Goal: Task Accomplishment & Management: Manage account settings

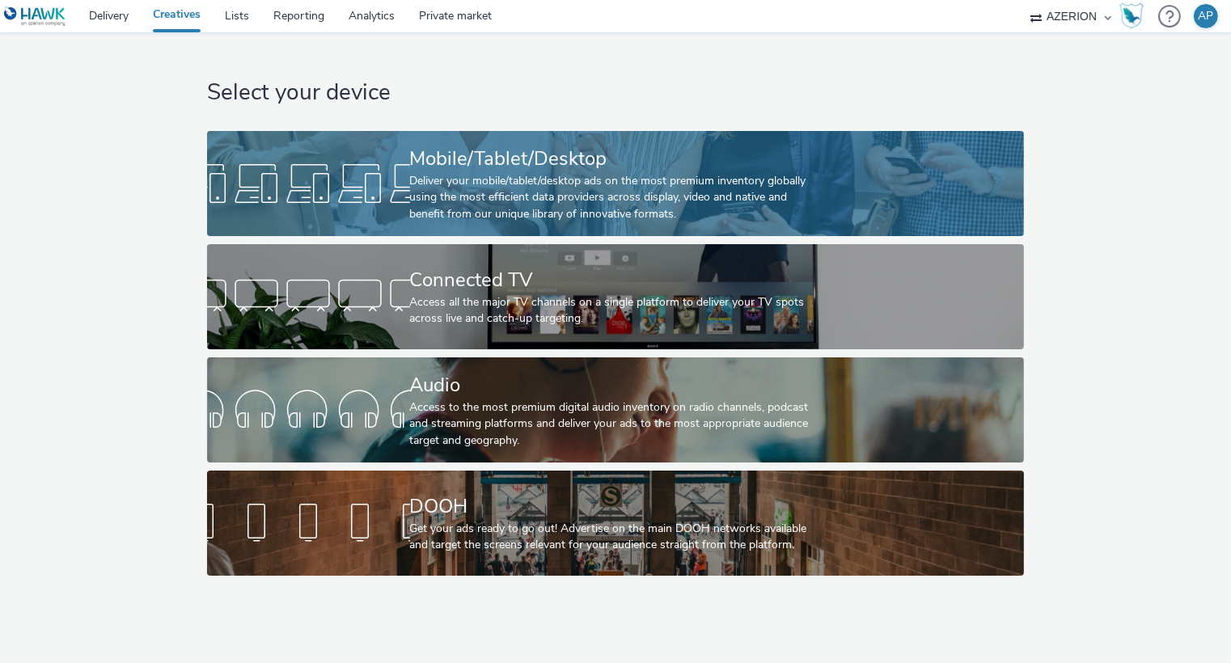
click at [423, 203] on div "Deliver your mobile/tablet/desktop ads on the most premium inventory globally u…" at bounding box center [612, 197] width 405 height 49
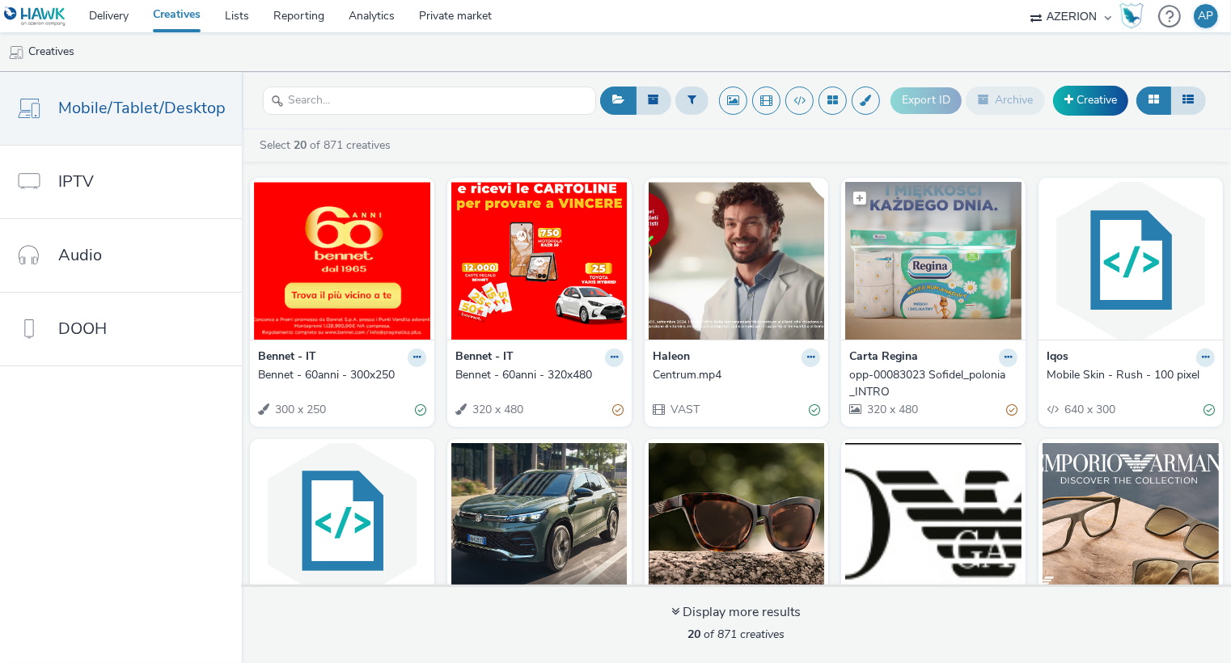
click at [942, 274] on img at bounding box center [933, 261] width 176 height 158
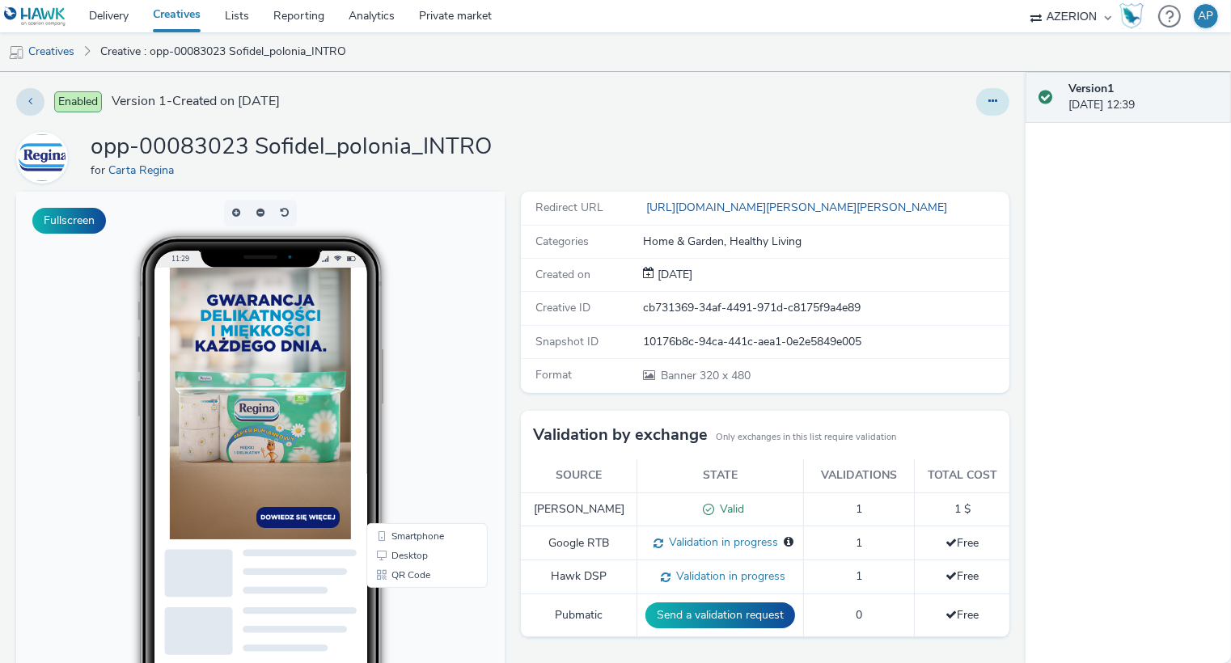
click at [996, 102] on icon at bounding box center [993, 100] width 9 height 11
click at [784, 542] on icon at bounding box center [789, 541] width 10 height 11
drag, startPoint x: 574, startPoint y: 575, endPoint x: 772, endPoint y: 582, distance: 198.3
click at [773, 582] on tr "Hawk DSP Validation in progress 1 Free" at bounding box center [765, 578] width 489 height 34
click at [804, 582] on td "1" at bounding box center [859, 578] width 111 height 34
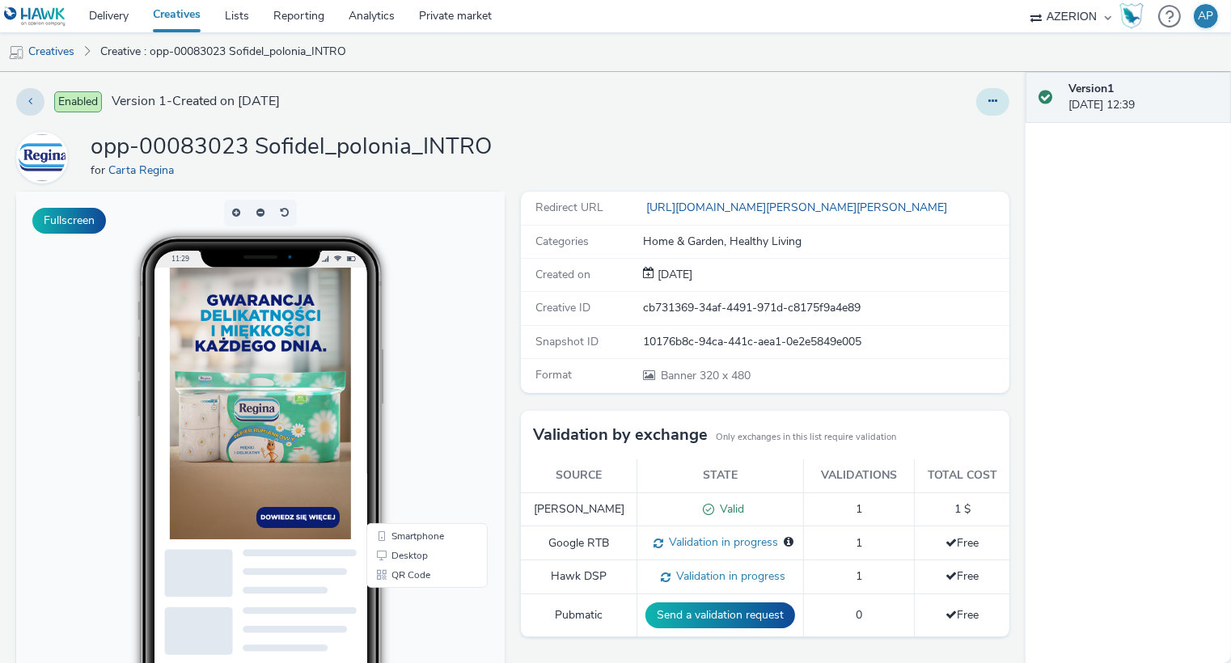
click at [992, 108] on button at bounding box center [992, 102] width 33 height 28
click at [947, 131] on link "Edit" at bounding box center [948, 134] width 121 height 32
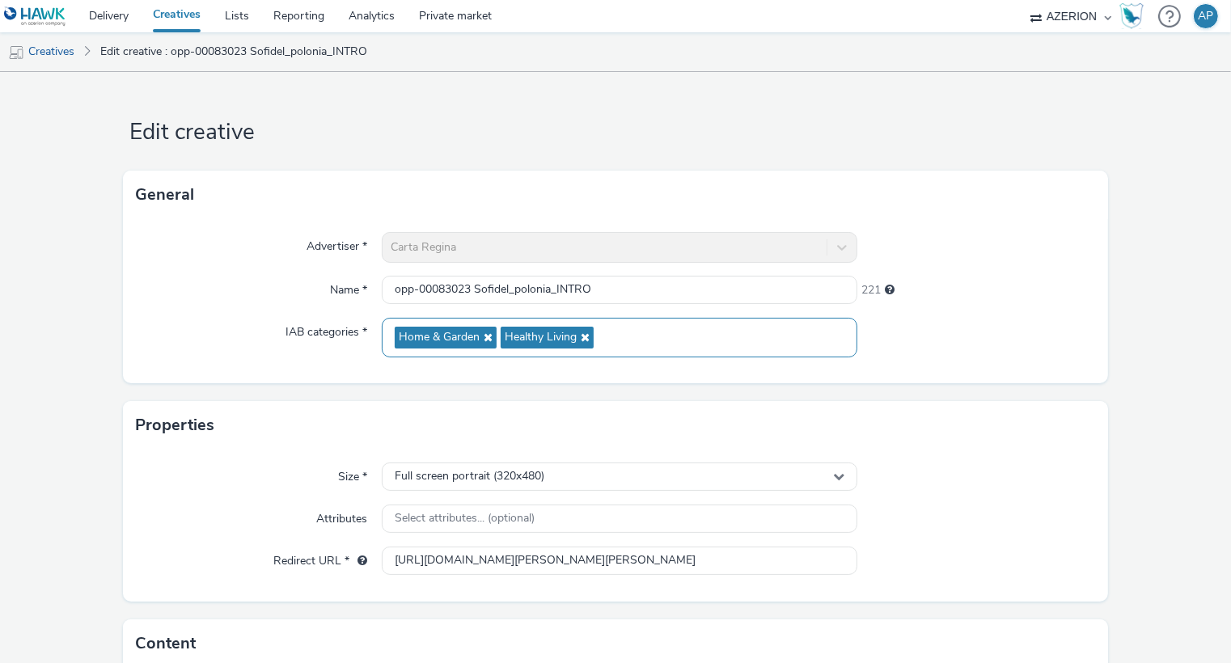
click at [644, 347] on div "Home & Garden Healthy Living" at bounding box center [620, 338] width 476 height 40
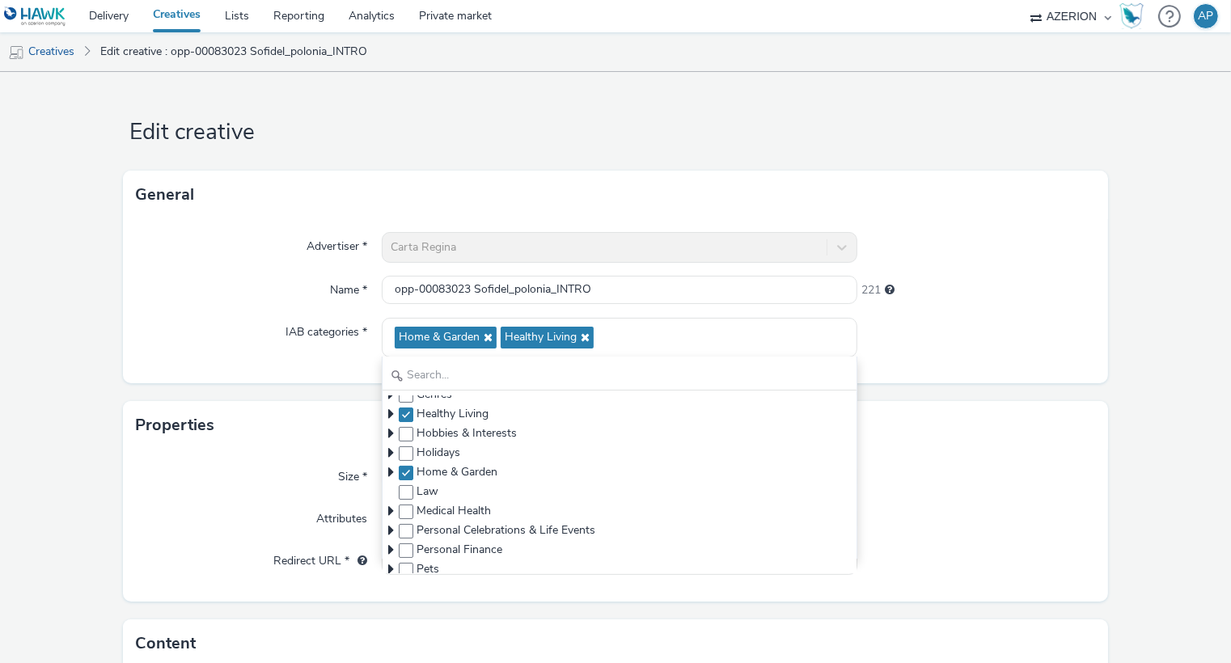
scroll to position [284, 0]
click at [405, 413] on span at bounding box center [406, 414] width 15 height 15
checkbox input "false"
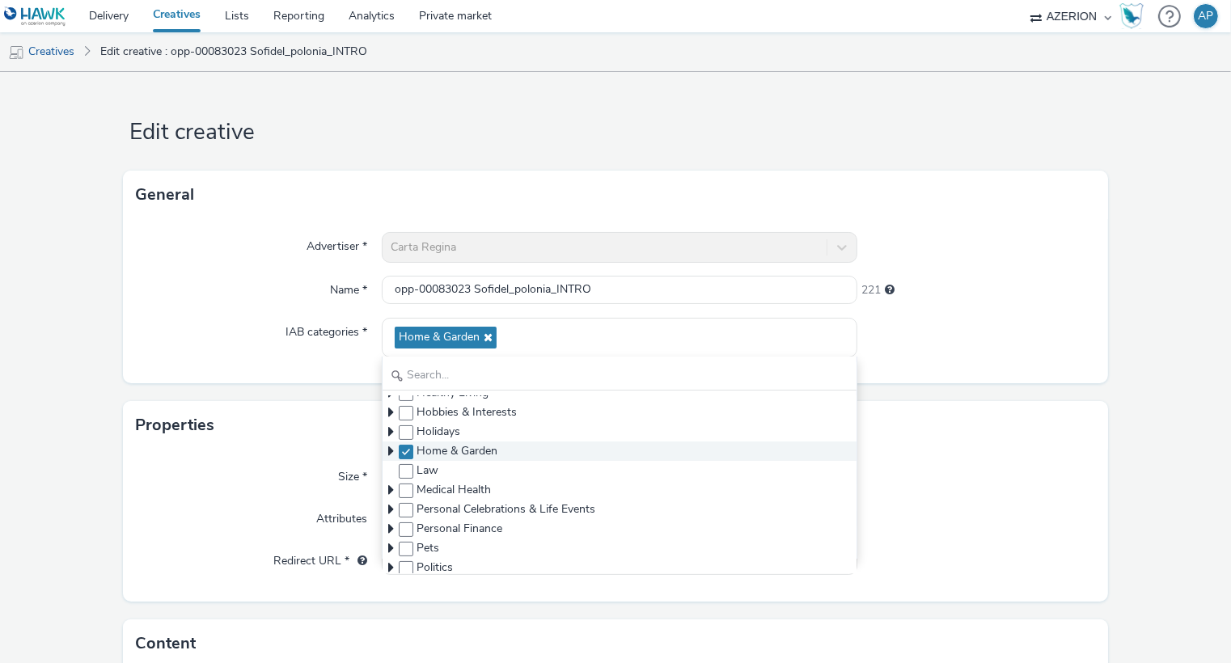
scroll to position [310, 0]
click at [386, 443] on icon at bounding box center [391, 446] width 16 height 16
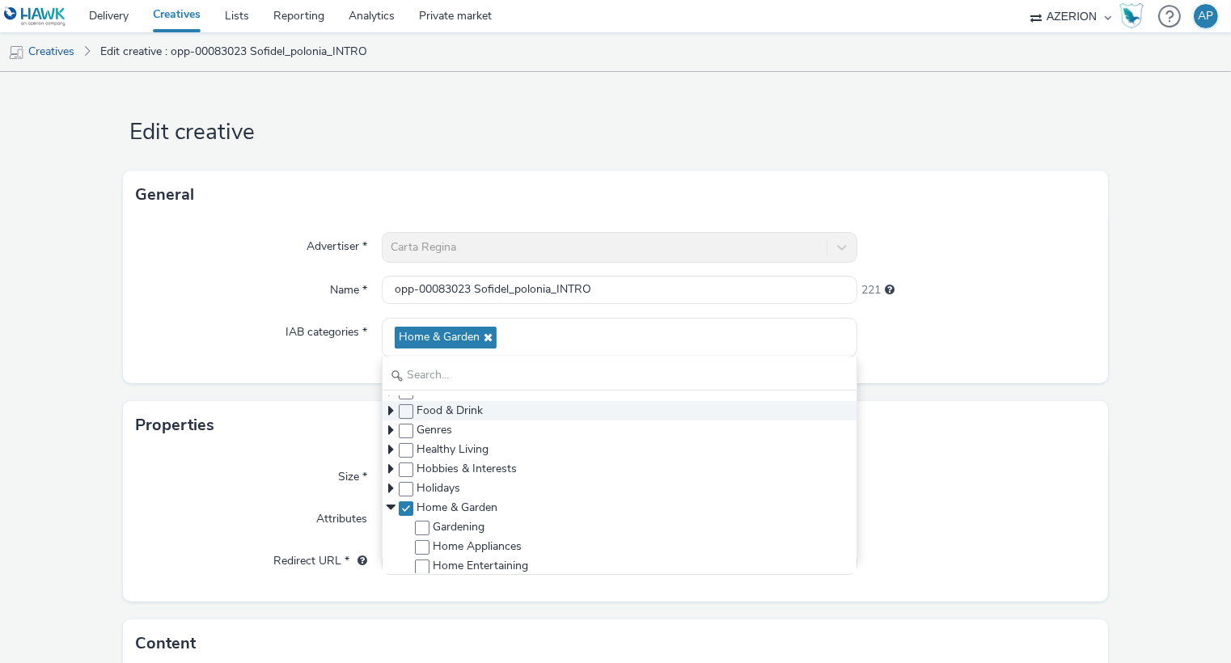
scroll to position [273, 0]
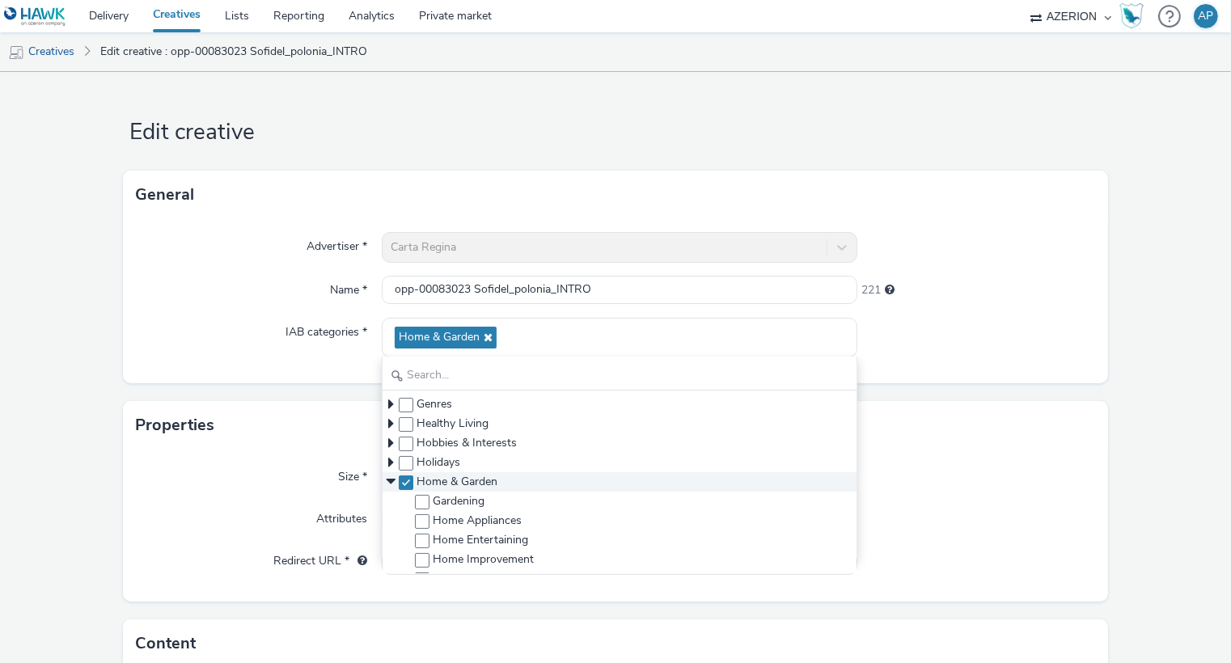
click at [391, 479] on icon at bounding box center [391, 482] width 16 height 16
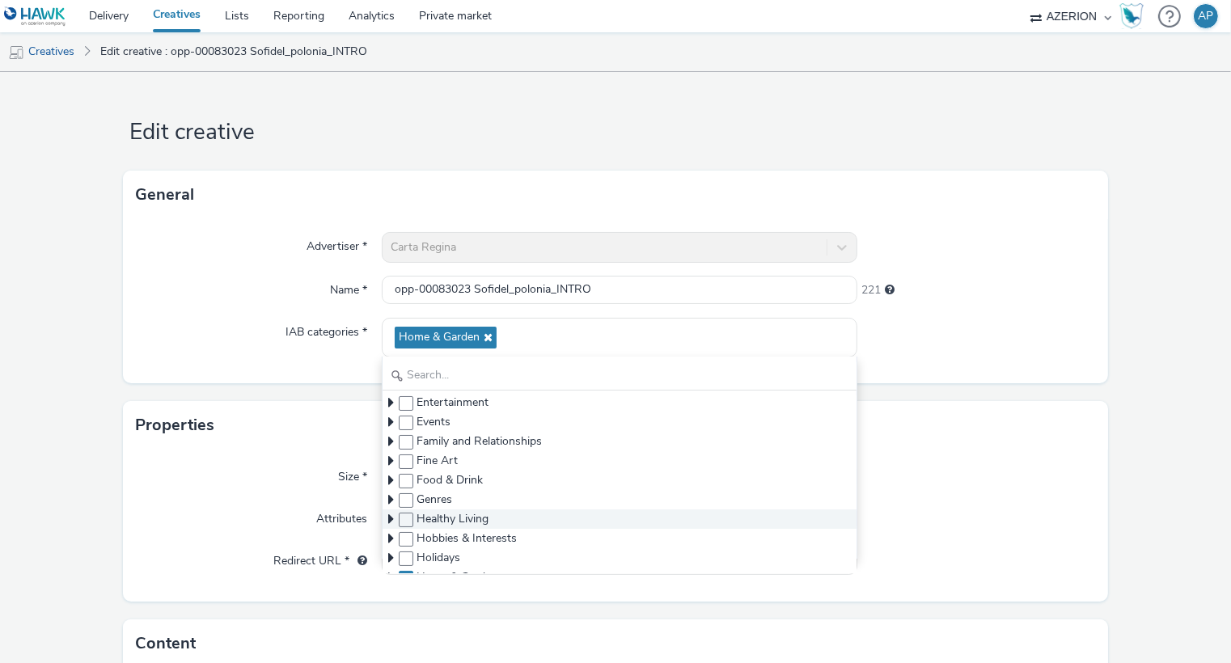
click at [390, 519] on icon at bounding box center [391, 519] width 16 height 16
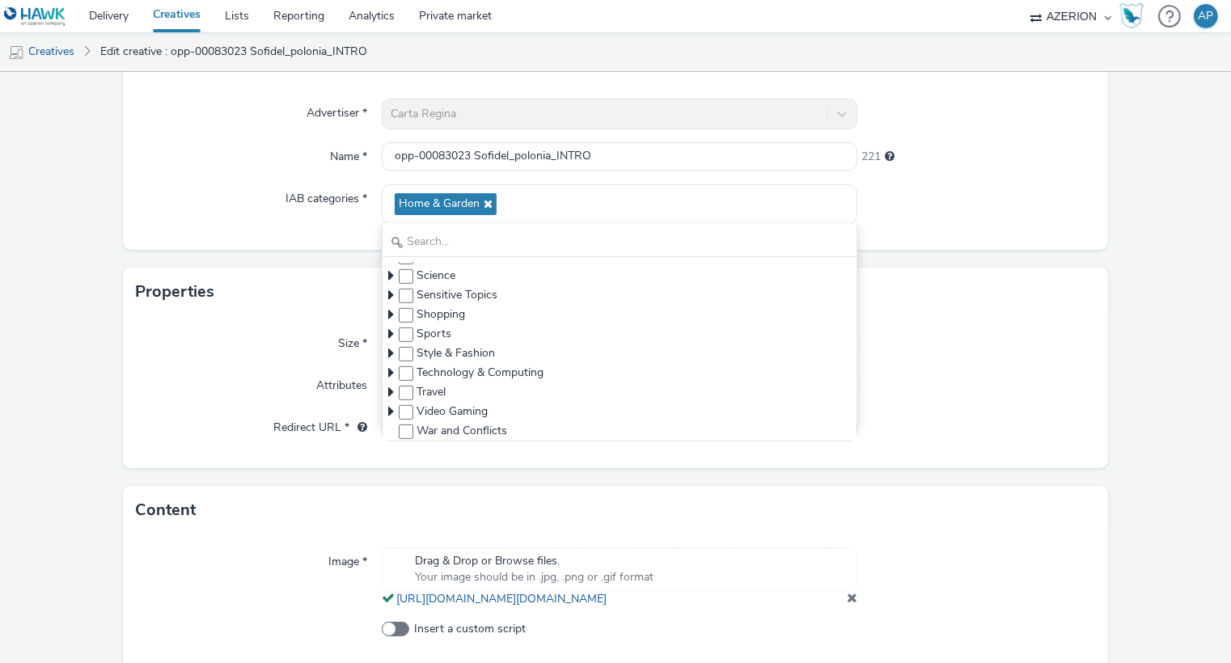
scroll to position [180, 0]
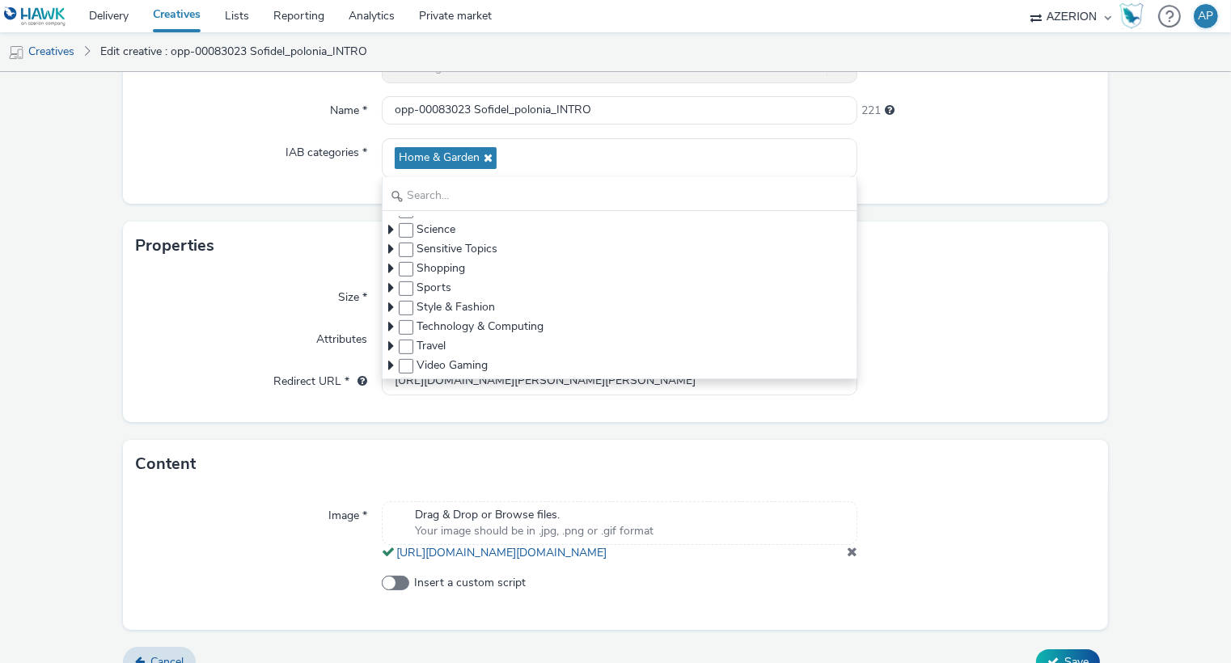
click at [253, 171] on div "IAB categories *" at bounding box center [259, 158] width 246 height 40
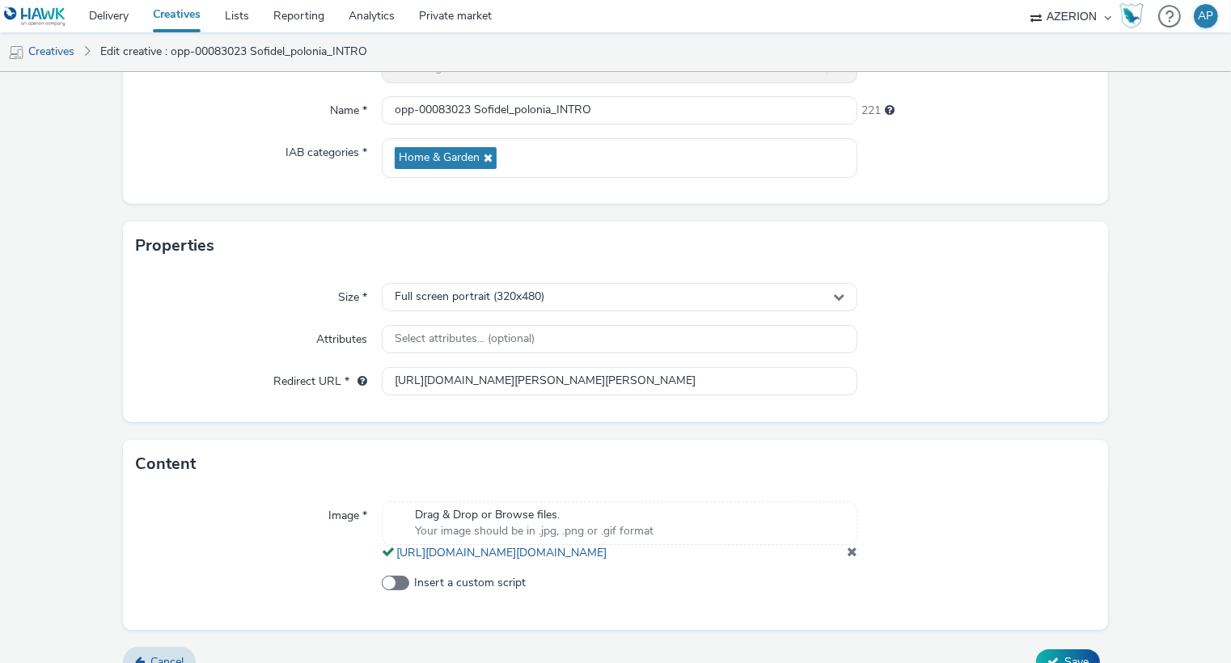
scroll to position [221, 0]
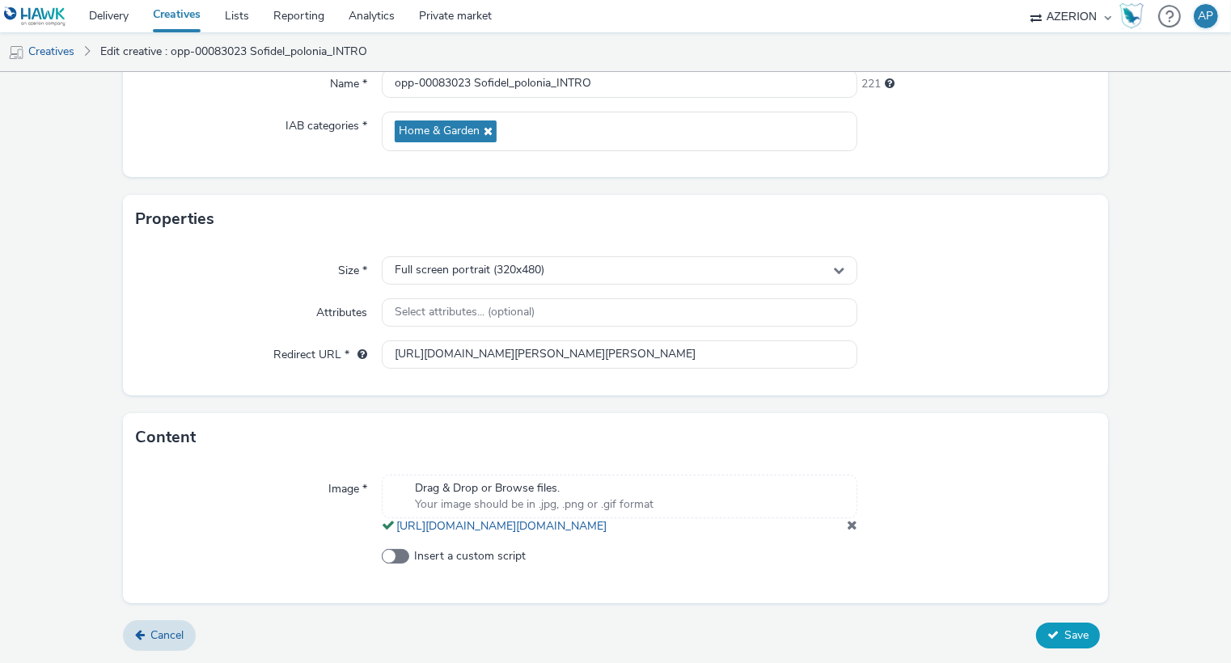
click at [1065, 638] on span "Save" at bounding box center [1077, 635] width 24 height 15
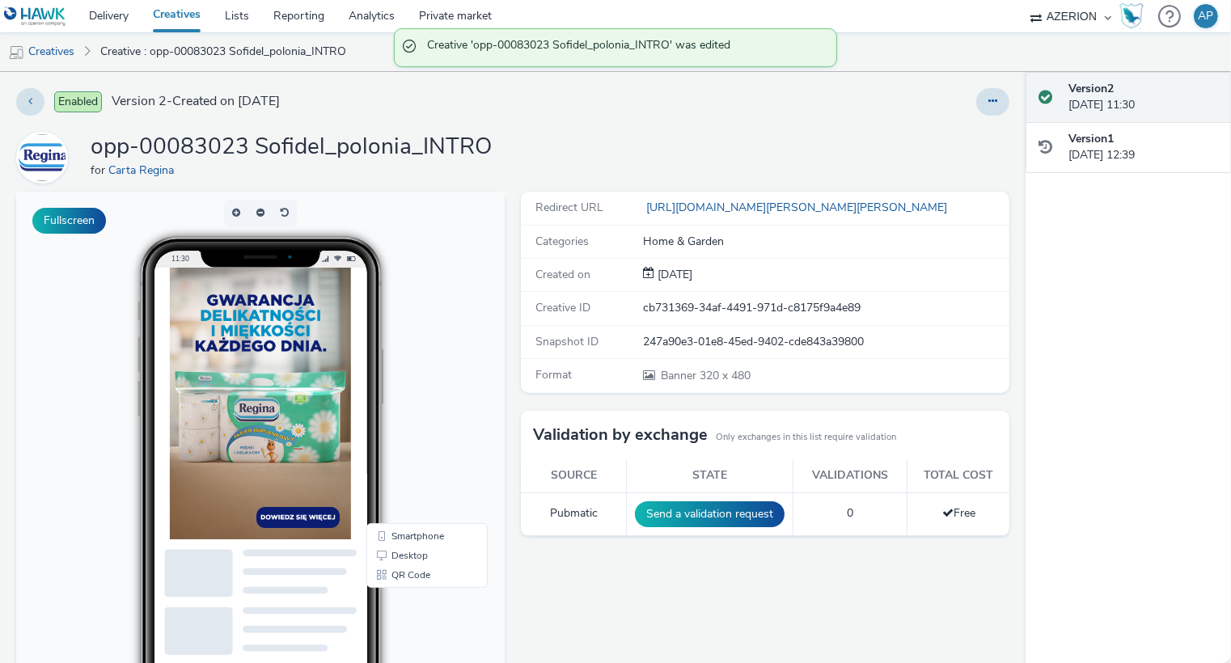
click at [633, 132] on div "opp-00083023 Sofidel_polonia_INTRO for [PERSON_NAME]" at bounding box center [512, 158] width 993 height 52
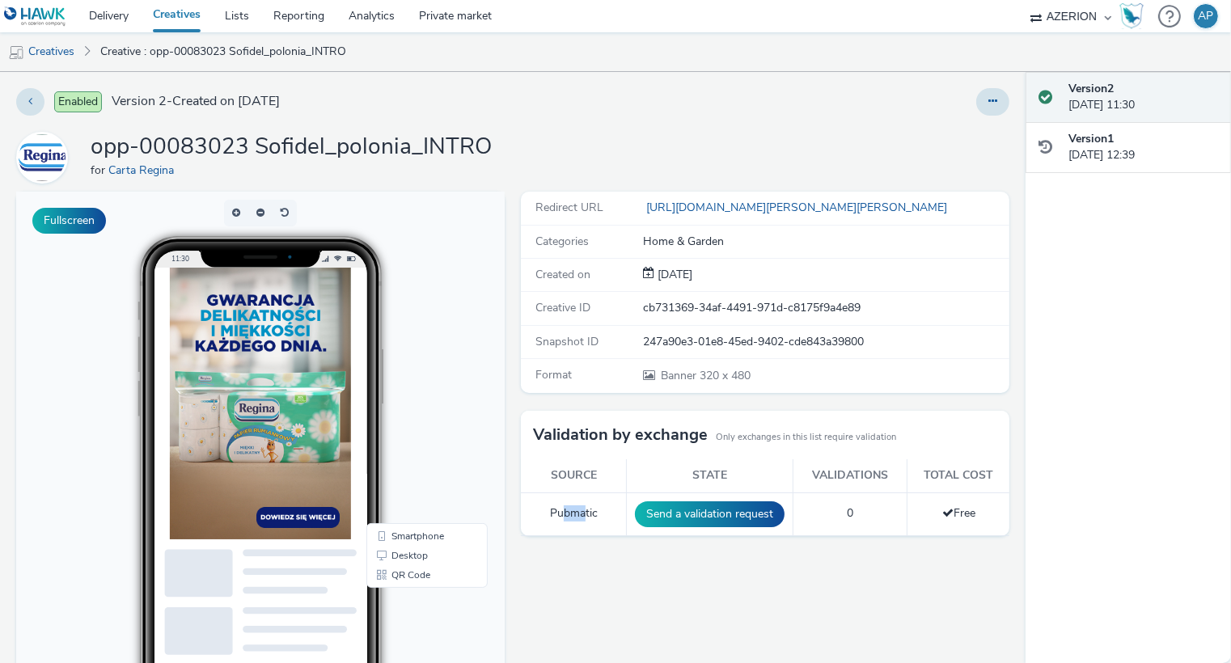
drag, startPoint x: 561, startPoint y: 511, endPoint x: 586, endPoint y: 511, distance: 25.1
click at [587, 511] on td "Pubmatic" at bounding box center [574, 514] width 106 height 43
click at [586, 511] on td "Pubmatic" at bounding box center [574, 514] width 106 height 43
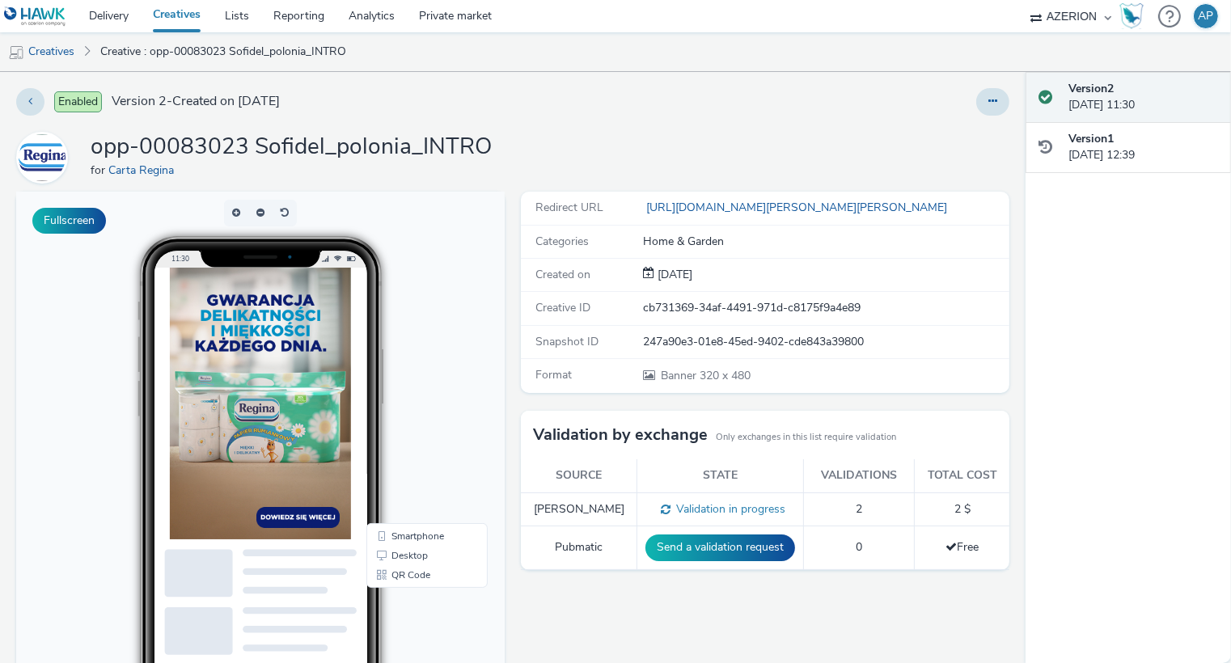
click at [722, 54] on ul "Creatives Creative : opp-00083023 Sofidel_polonia_INTRO" at bounding box center [615, 51] width 1231 height 39
drag, startPoint x: 711, startPoint y: 503, endPoint x: 975, endPoint y: 500, distance: 263.8
click at [975, 500] on tr "[PERSON_NAME] Validation in progress 2 2 $" at bounding box center [765, 510] width 489 height 34
click at [974, 500] on td "2 $" at bounding box center [962, 510] width 95 height 34
click at [633, 90] on div at bounding box center [810, 102] width 397 height 28
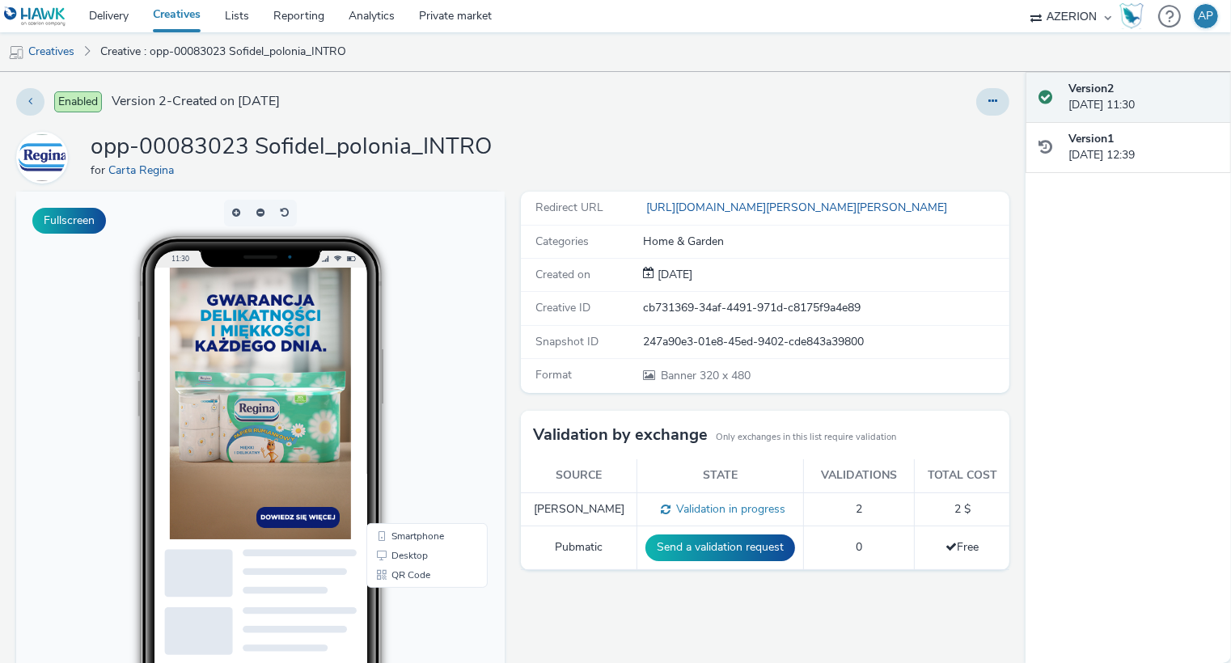
drag, startPoint x: 544, startPoint y: 504, endPoint x: 595, endPoint y: 503, distance: 50.2
click at [595, 503] on td "[PERSON_NAME]" at bounding box center [579, 510] width 116 height 34
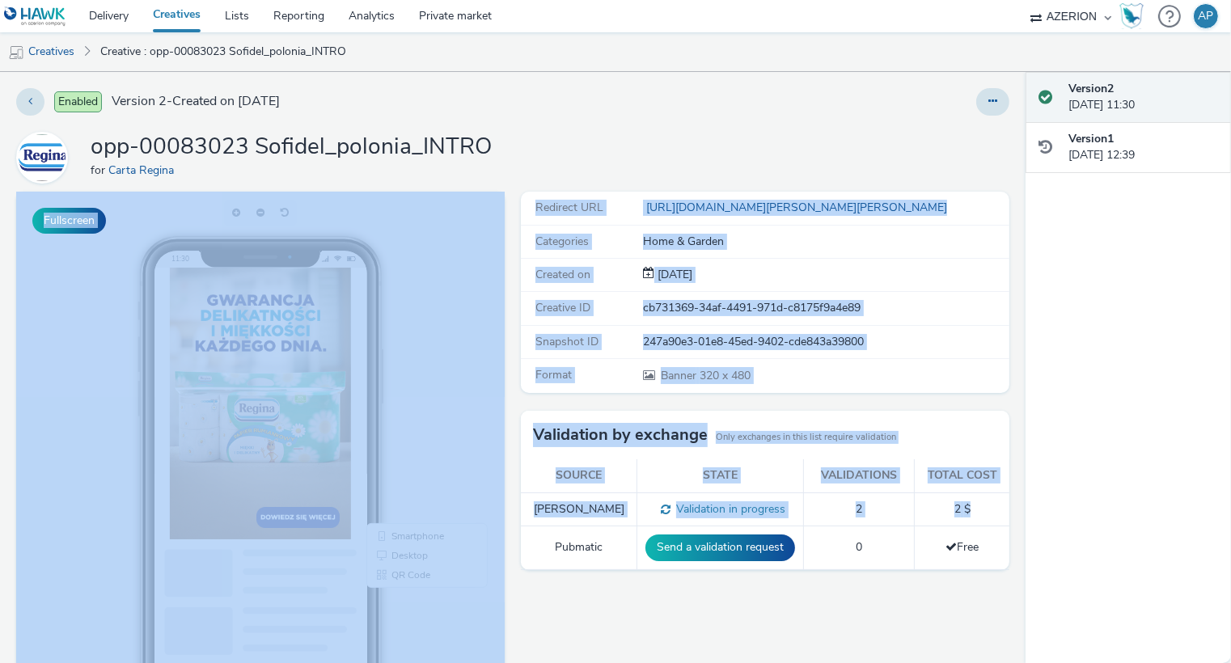
drag, startPoint x: 972, startPoint y: 503, endPoint x: 775, endPoint y: 173, distance: 384.2
click at [775, 173] on div "Enabled Version 2 - Created on [DATE] opp-00083023 Sofidel_polonia_INTRO for [P…" at bounding box center [513, 367] width 1026 height 591
click at [775, 173] on div "opp-00083023 Sofidel_polonia_INTRO for [PERSON_NAME]" at bounding box center [512, 158] width 993 height 52
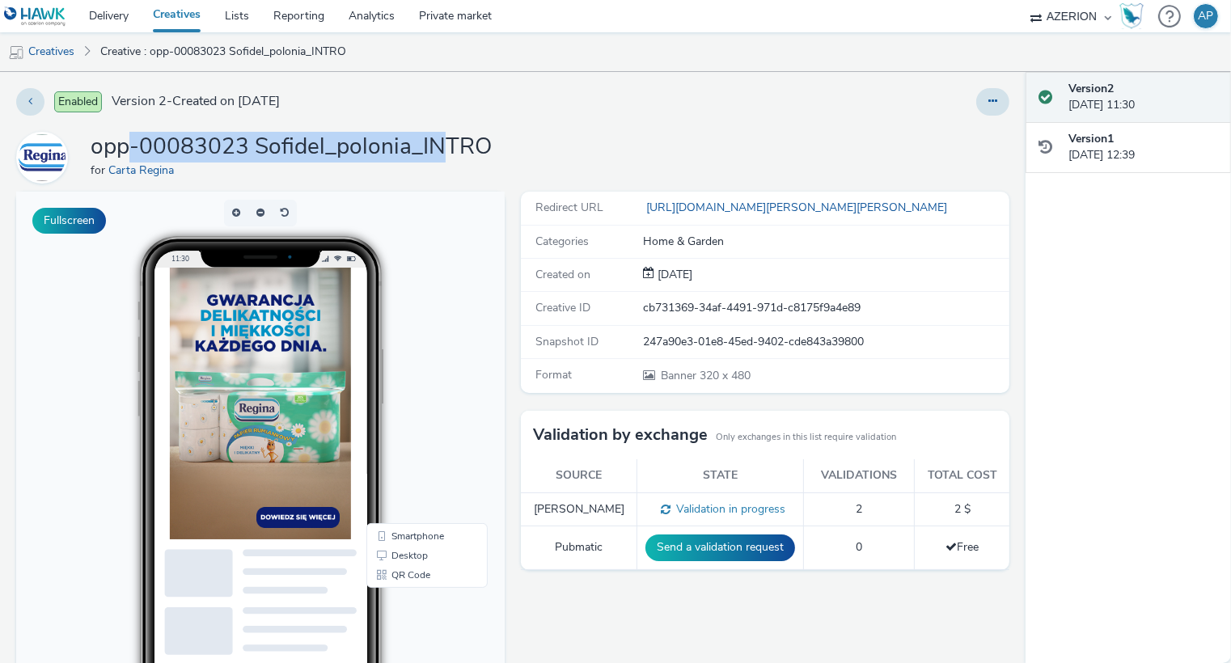
drag, startPoint x: 134, startPoint y: 142, endPoint x: 438, endPoint y: 141, distance: 304.2
click at [438, 142] on h1 "opp-00083023 Sofidel_polonia_INTRO" at bounding box center [291, 147] width 401 height 31
click at [438, 141] on h1 "opp-00083023 Sofidel_polonia_INTRO" at bounding box center [291, 147] width 401 height 31
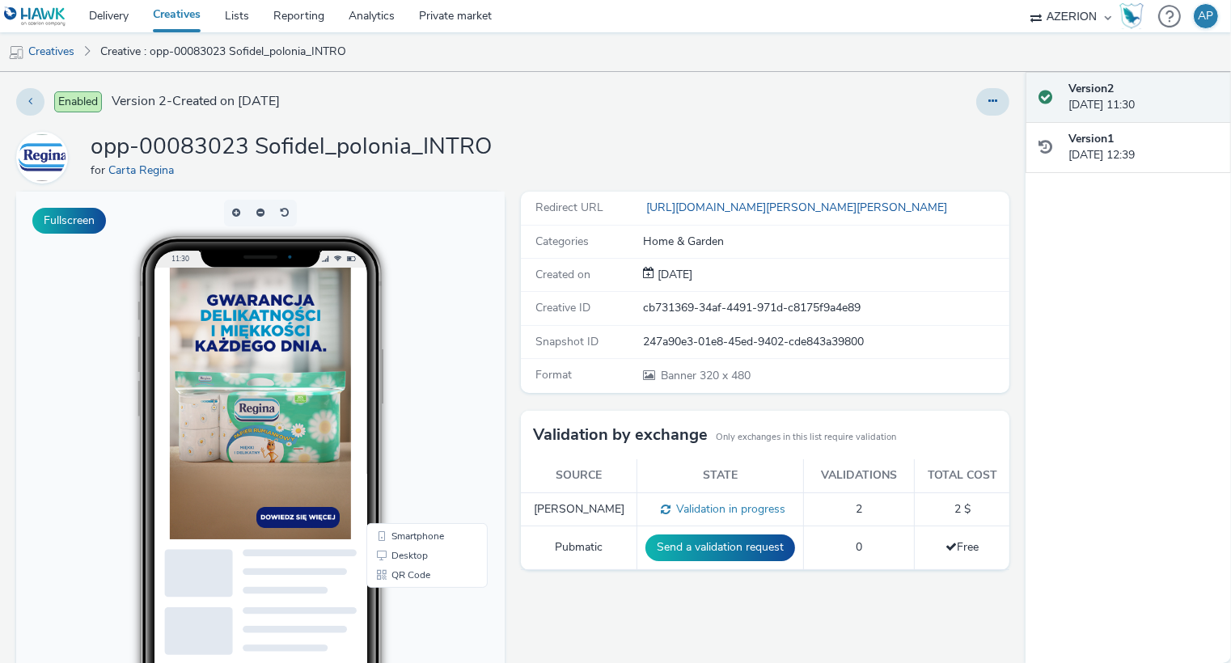
click at [1126, 104] on div "Version 2 [DATE] 11:30" at bounding box center [1144, 97] width 150 height 33
click at [1126, 98] on div "Version 2 [DATE] 11:30" at bounding box center [1144, 97] width 150 height 33
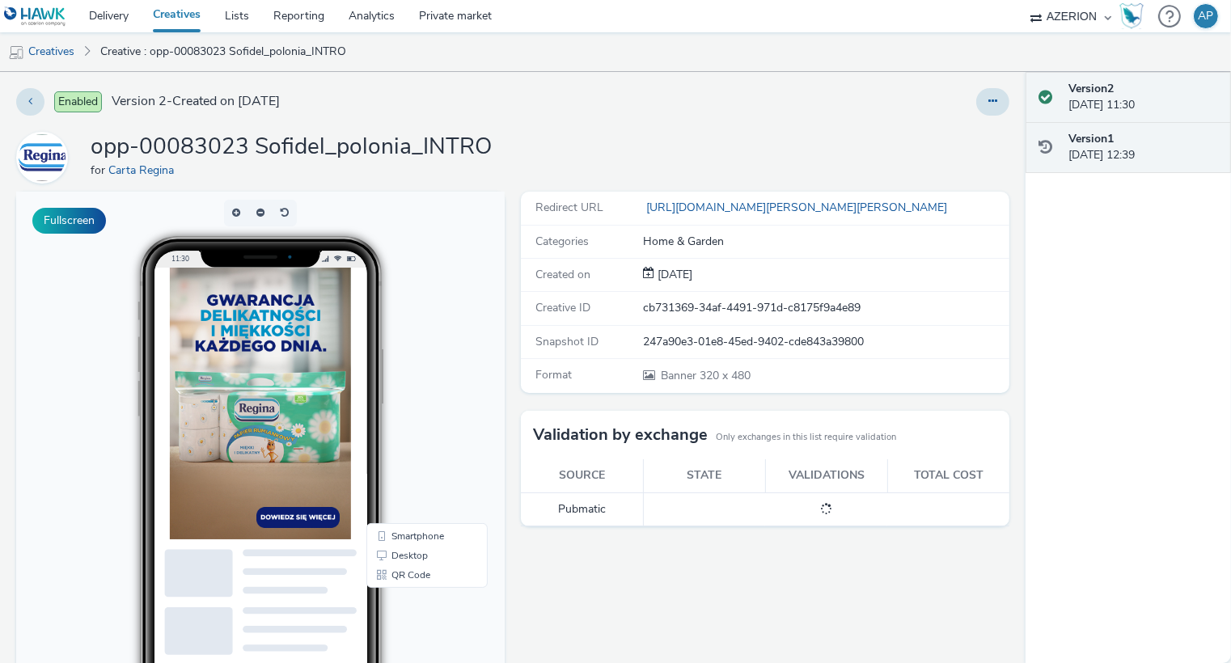
click at [1125, 146] on div "Version 1 [DATE] 12:39" at bounding box center [1144, 147] width 150 height 33
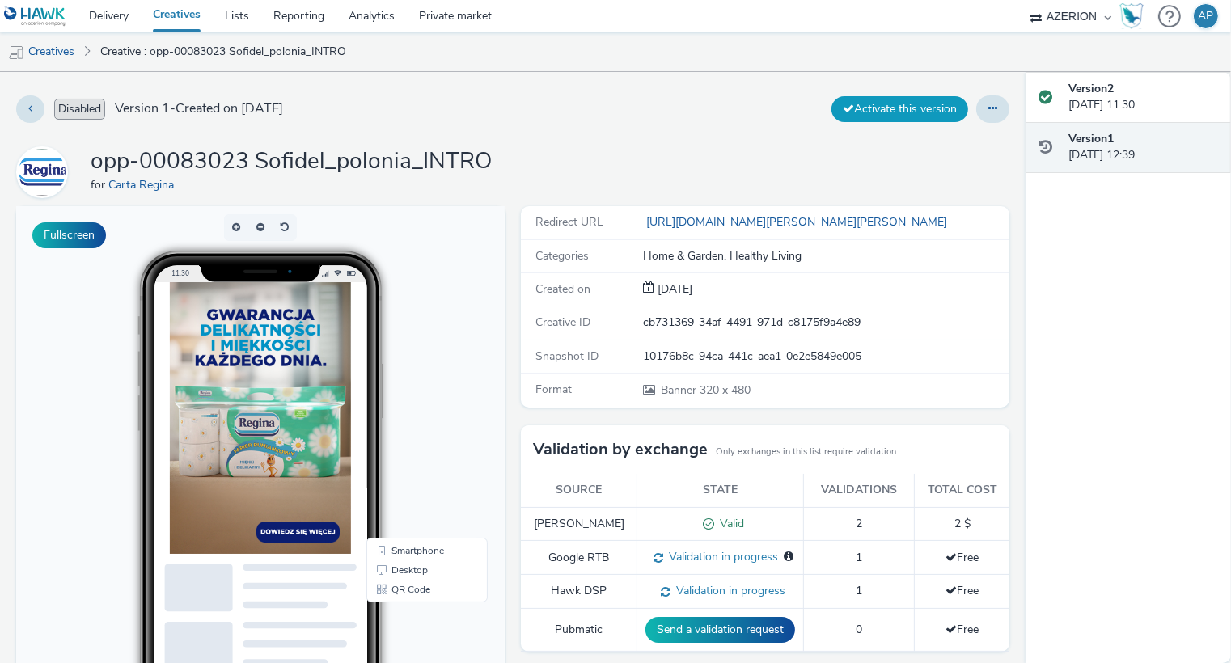
click at [919, 105] on button "Activate this version" at bounding box center [900, 109] width 137 height 26
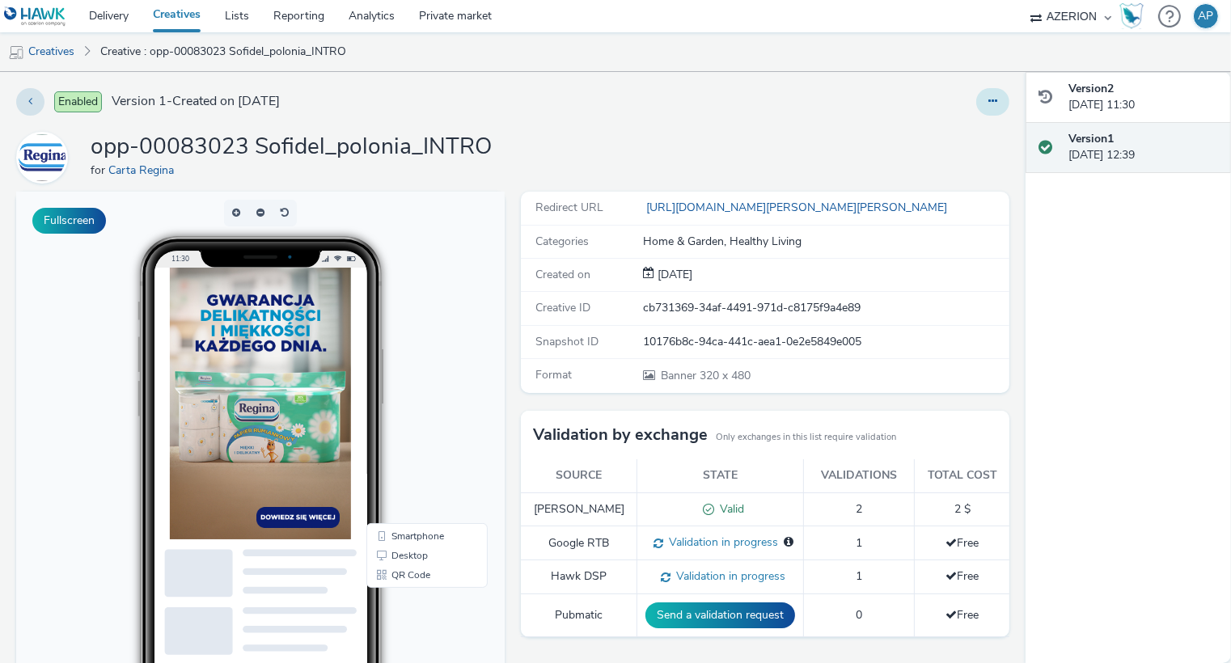
click at [997, 108] on button at bounding box center [992, 102] width 33 height 28
click at [960, 174] on link "Duplicate" at bounding box center [948, 166] width 121 height 32
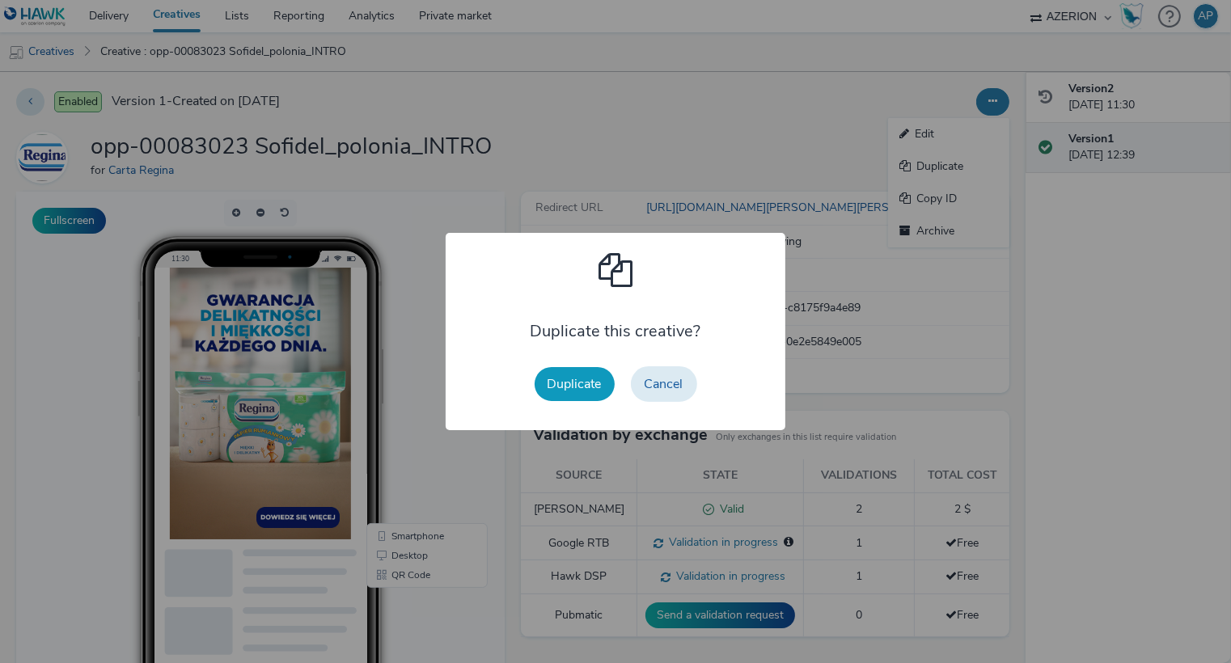
click at [568, 382] on button "Duplicate" at bounding box center [575, 384] width 80 height 34
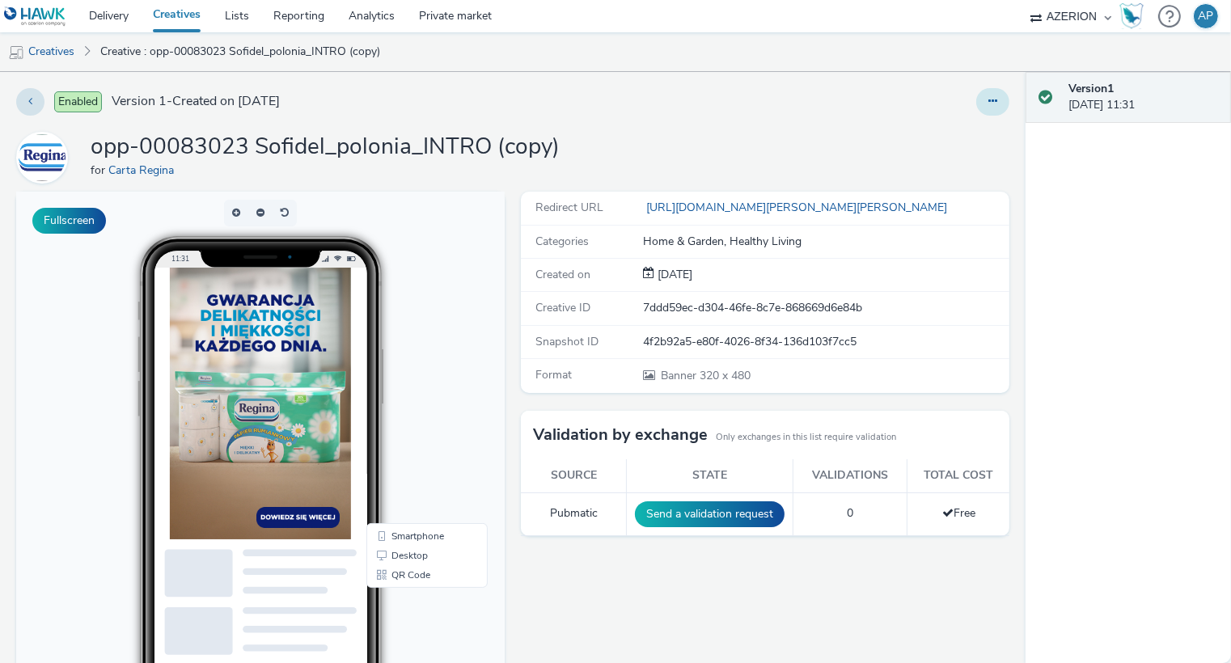
click at [993, 100] on icon at bounding box center [993, 100] width 9 height 11
click at [943, 132] on link "Edit" at bounding box center [948, 134] width 121 height 32
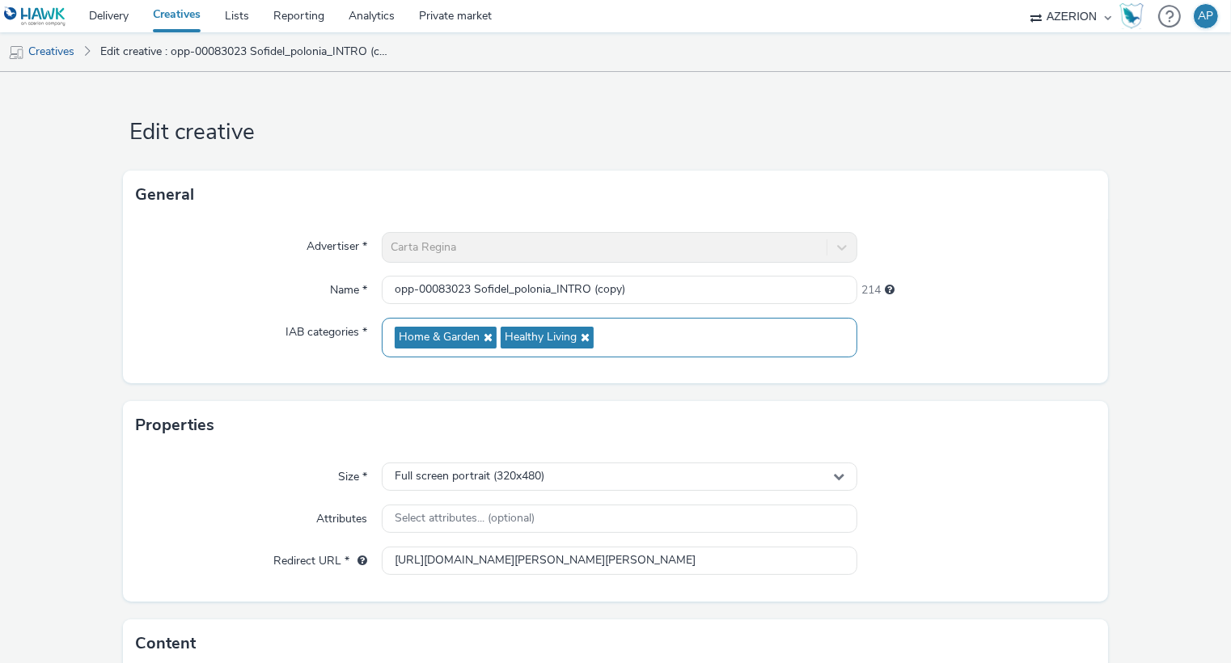
click at [585, 335] on icon at bounding box center [583, 337] width 13 height 11
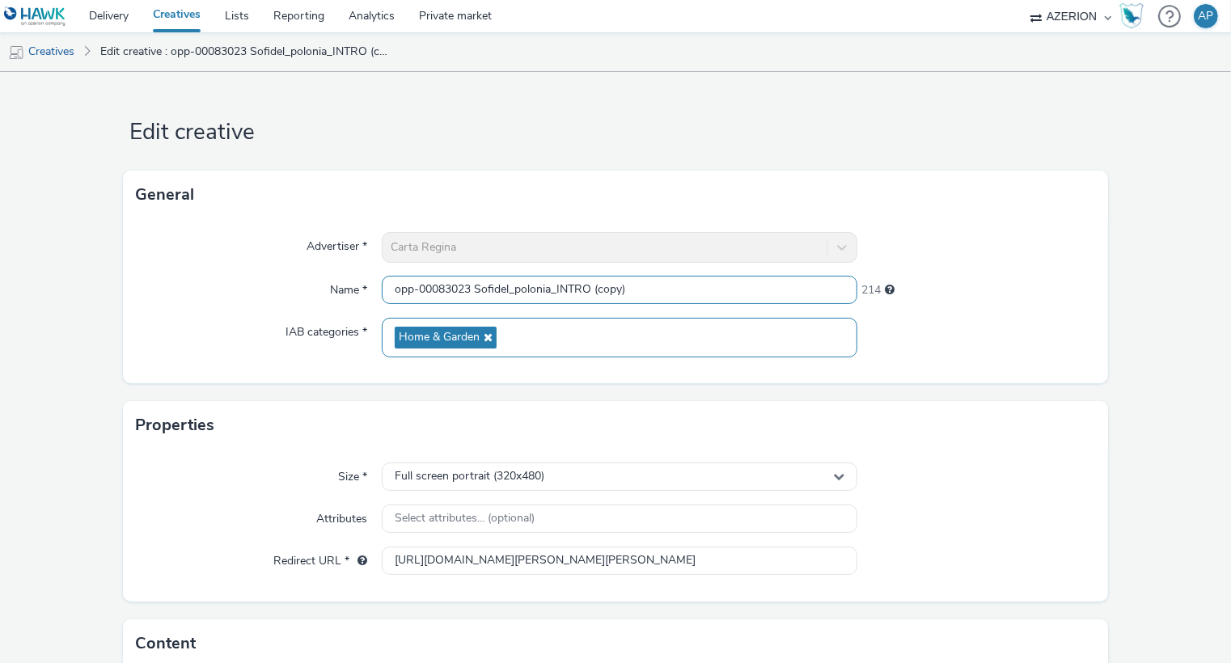
click at [611, 292] on input "opp-00083023 Sofidel_polonia_INTRO (copy)" at bounding box center [620, 290] width 476 height 28
type input "opp-00083023 Sofidel_polonia_INTRO (H&G)"
click at [973, 329] on div at bounding box center [977, 338] width 238 height 40
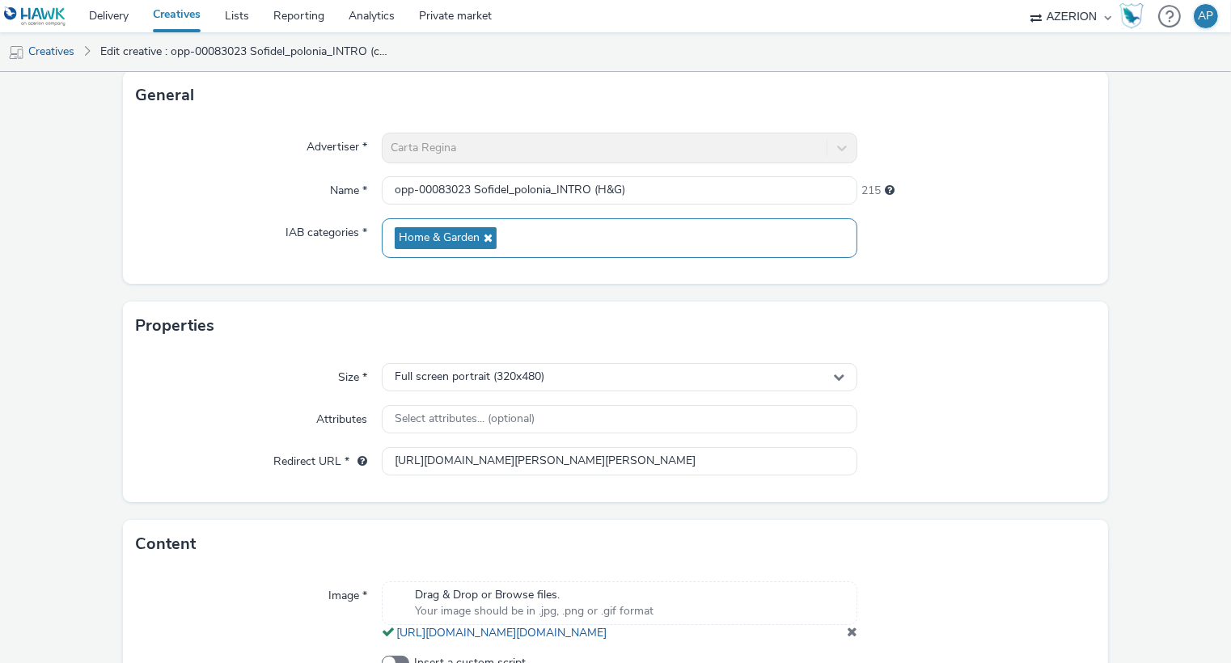
scroll to position [221, 0]
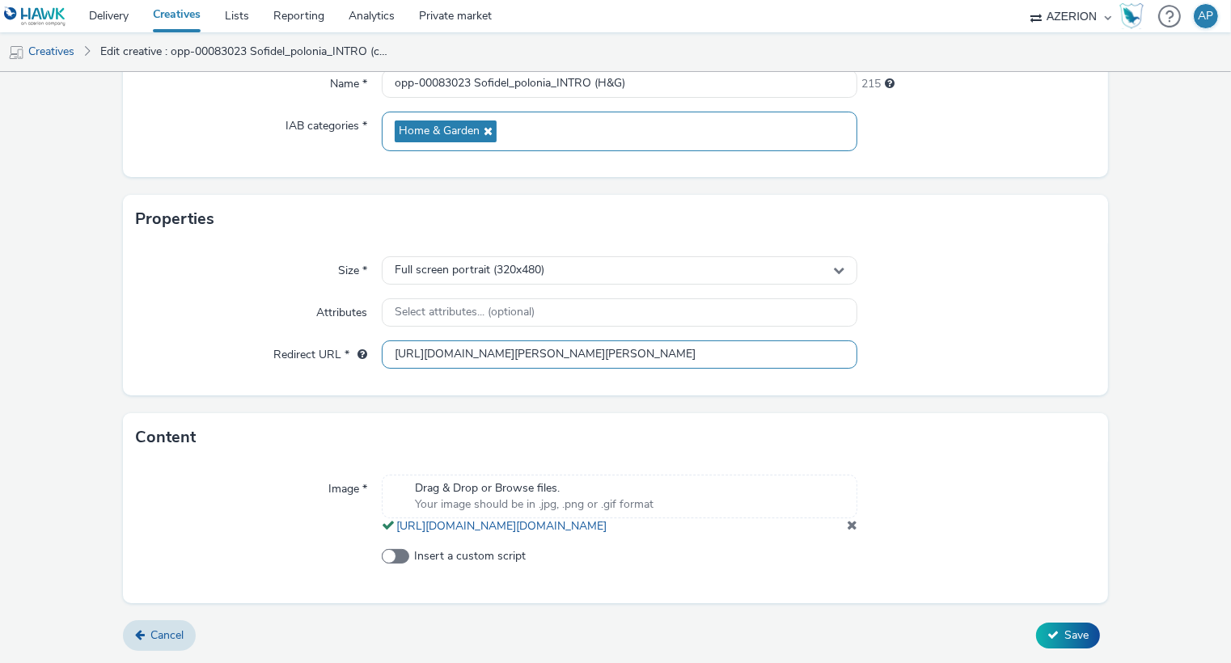
click at [627, 342] on input "[URL][DOMAIN_NAME][PERSON_NAME][PERSON_NAME]" at bounding box center [620, 355] width 476 height 28
click at [1073, 629] on span "Save" at bounding box center [1077, 635] width 24 height 15
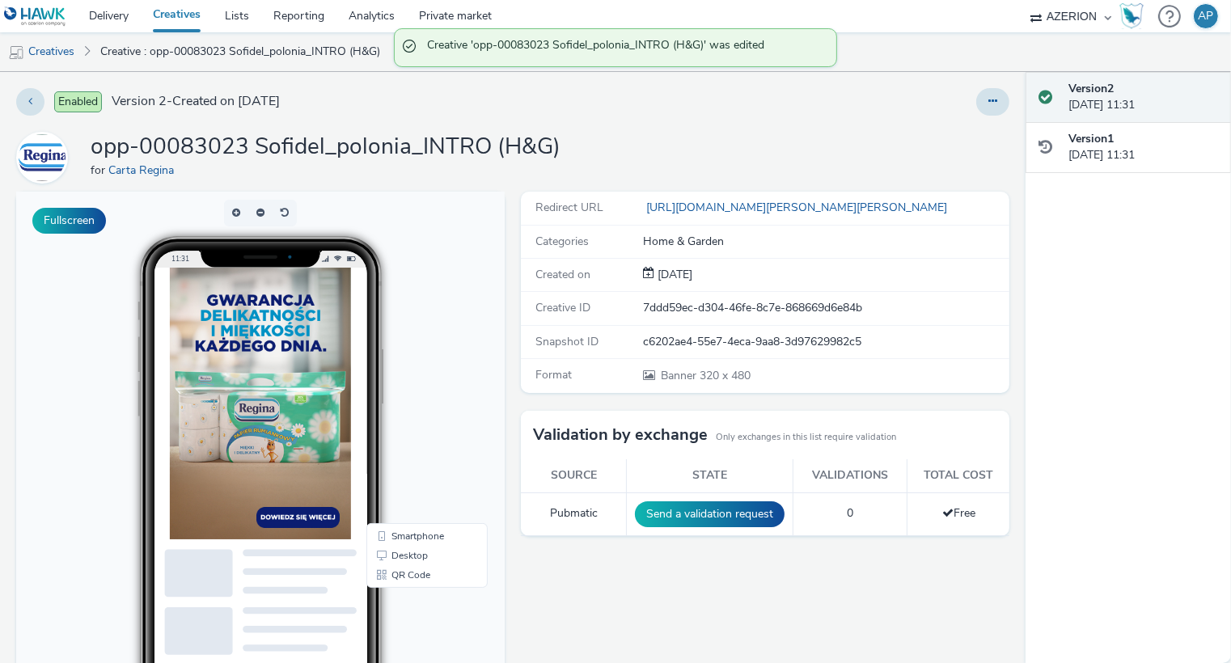
click at [792, 148] on div "opp-00083023 Sofidel_polonia_INTRO (H&G) for [PERSON_NAME]" at bounding box center [512, 158] width 993 height 52
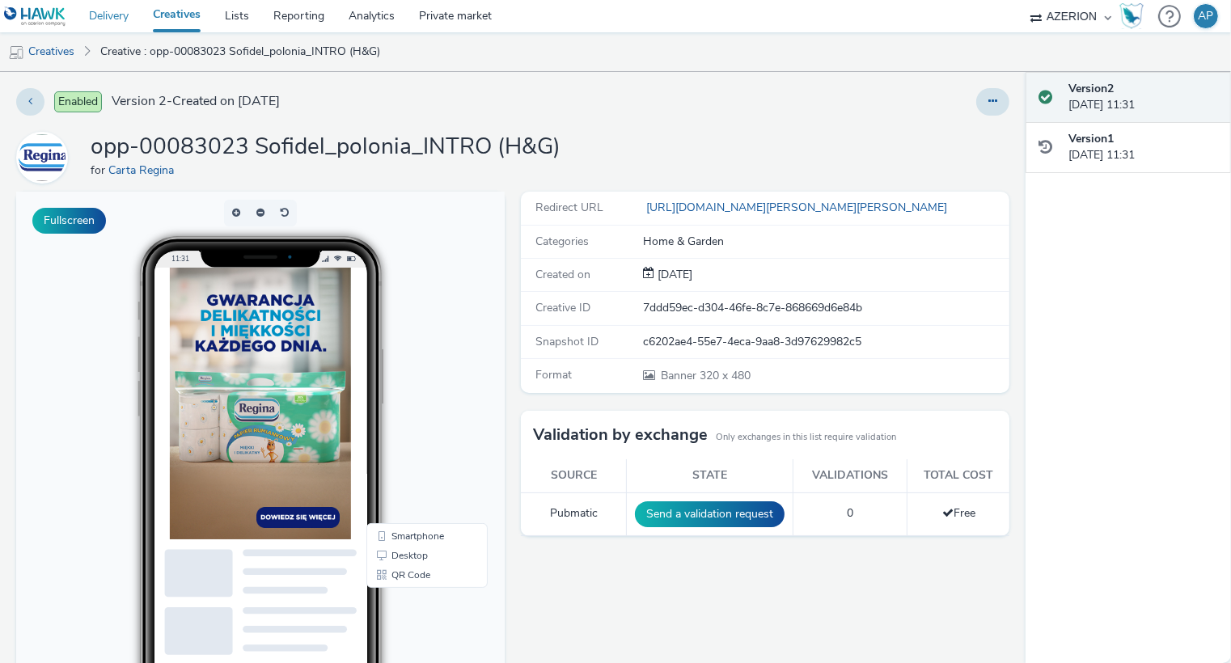
click at [113, 12] on link "Delivery" at bounding box center [109, 16] width 64 height 32
